Goal: Task Accomplishment & Management: Manage account settings

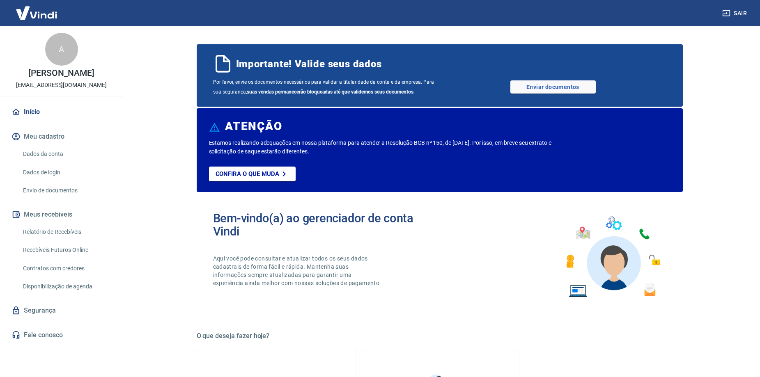
click at [56, 171] on link "Dados de login" at bounding box center [66, 172] width 93 height 17
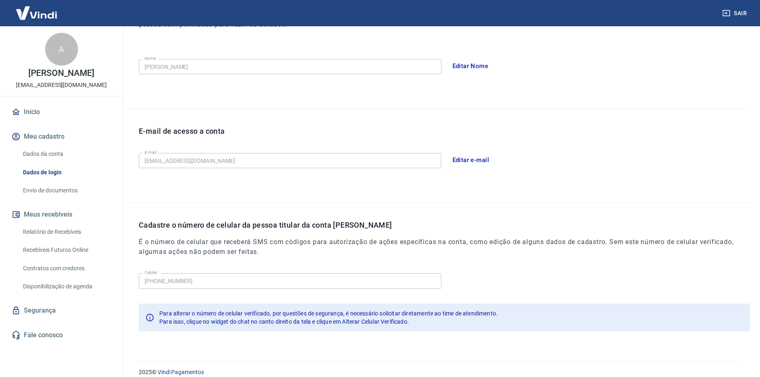
scroll to position [149, 0]
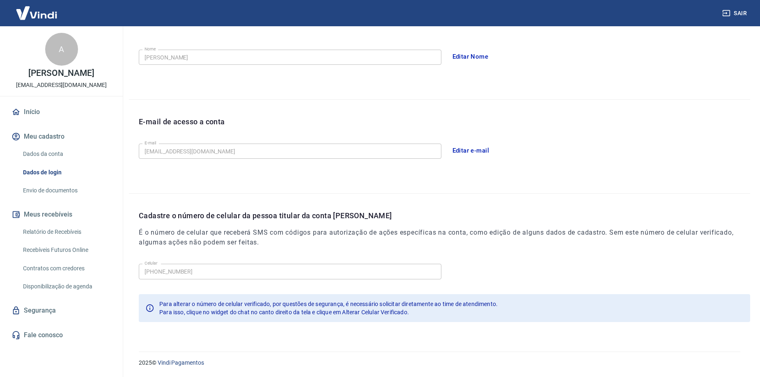
click at [75, 162] on div "Dados da conta Dados de login Envio de documentos" at bounding box center [61, 172] width 103 height 53
click at [75, 152] on link "Dados da conta" at bounding box center [66, 154] width 93 height 17
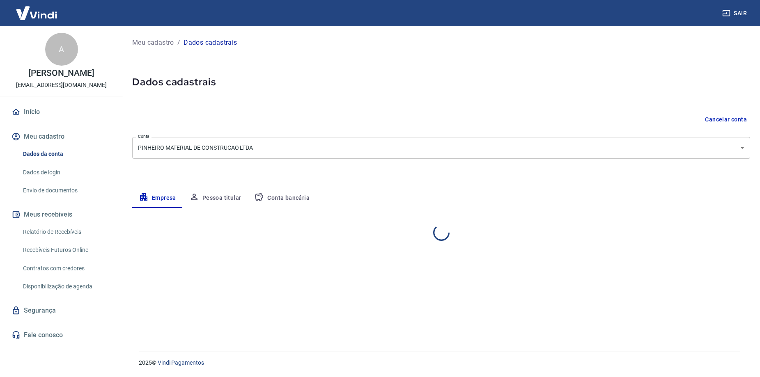
select select "MG"
select select "business"
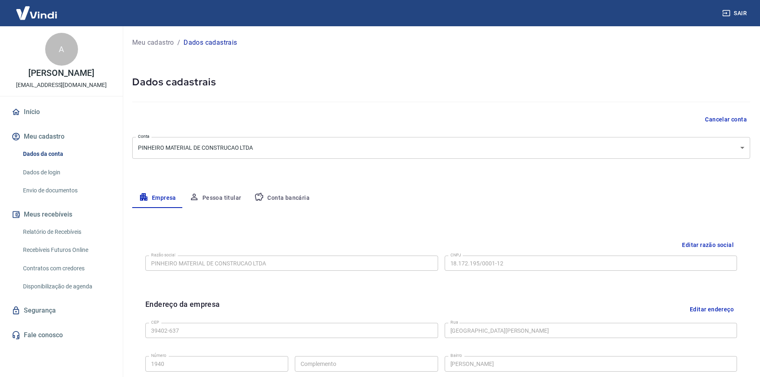
click at [66, 183] on link "Envio de documentos" at bounding box center [66, 190] width 93 height 17
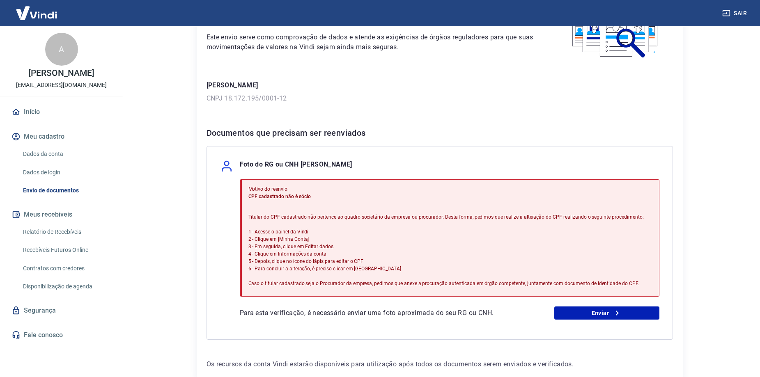
scroll to position [82, 0]
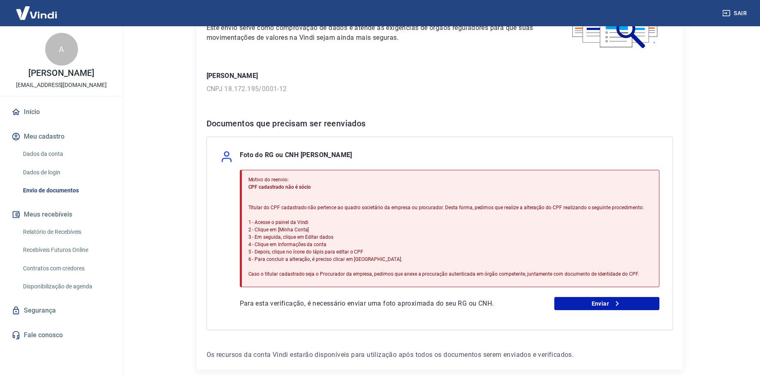
click at [55, 157] on link "Dados da conta" at bounding box center [66, 154] width 93 height 17
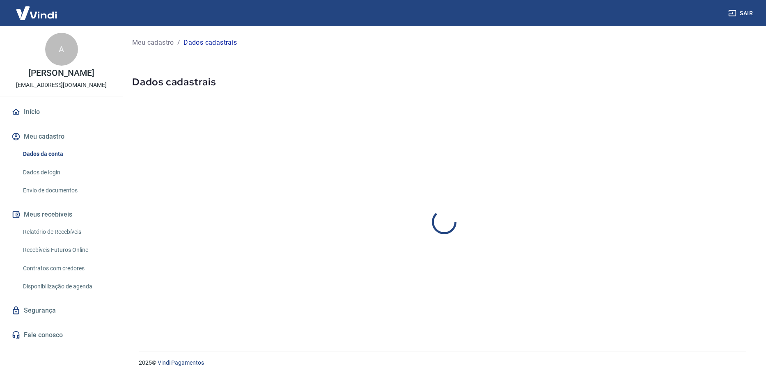
select select "MG"
select select "business"
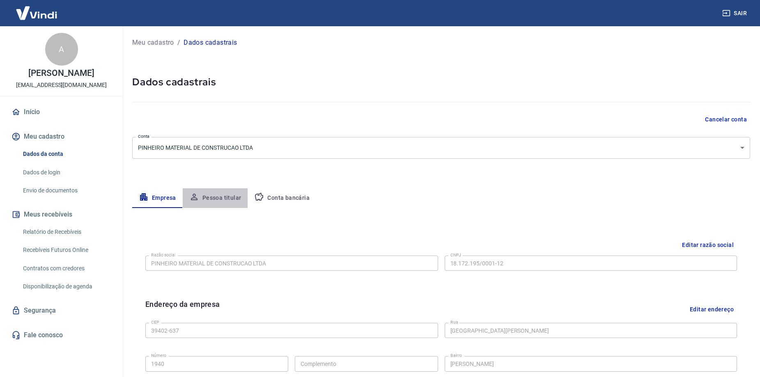
click at [232, 196] on button "Pessoa titular" at bounding box center [215, 198] width 65 height 20
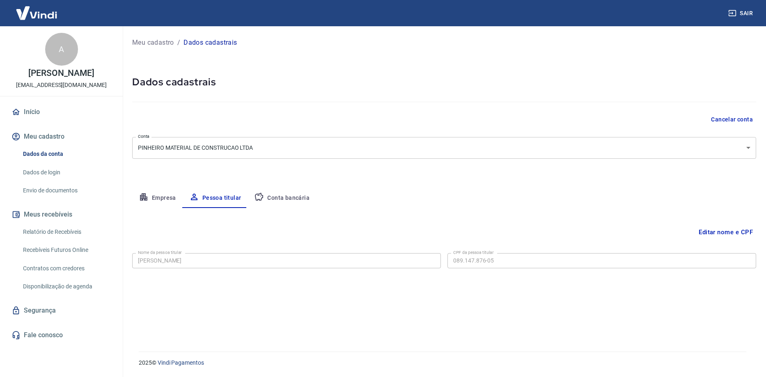
click at [64, 195] on link "Envio de documentos" at bounding box center [66, 190] width 93 height 17
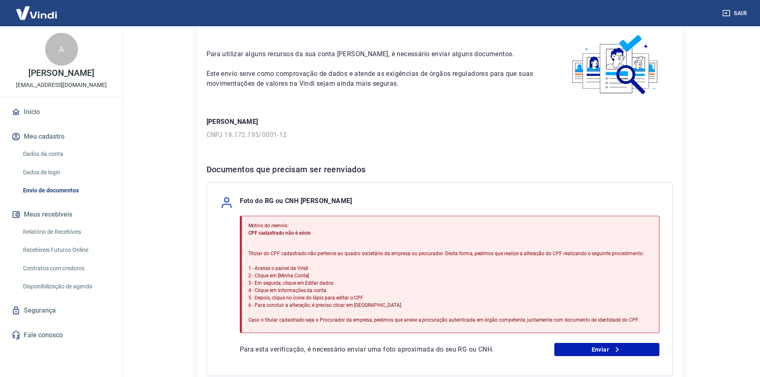
scroll to position [41, 0]
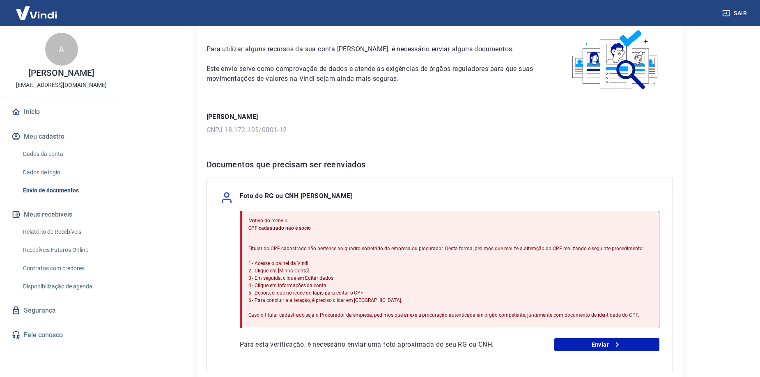
click at [409, 128] on p "CNPJ 18.172.195/0001-12" at bounding box center [439, 130] width 466 height 10
